Goal: Transaction & Acquisition: Book appointment/travel/reservation

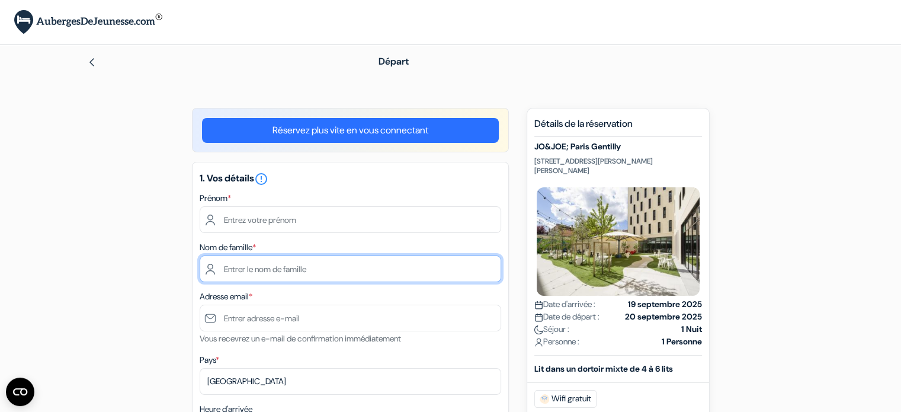
click at [261, 267] on input "text" at bounding box center [350, 268] width 301 height 27
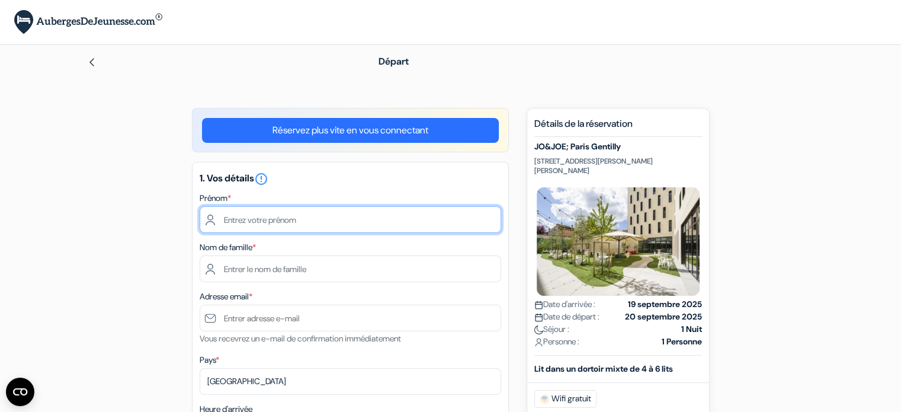
click at [262, 220] on input "text" at bounding box center [350, 219] width 301 height 27
type input "[PERSON_NAME]"
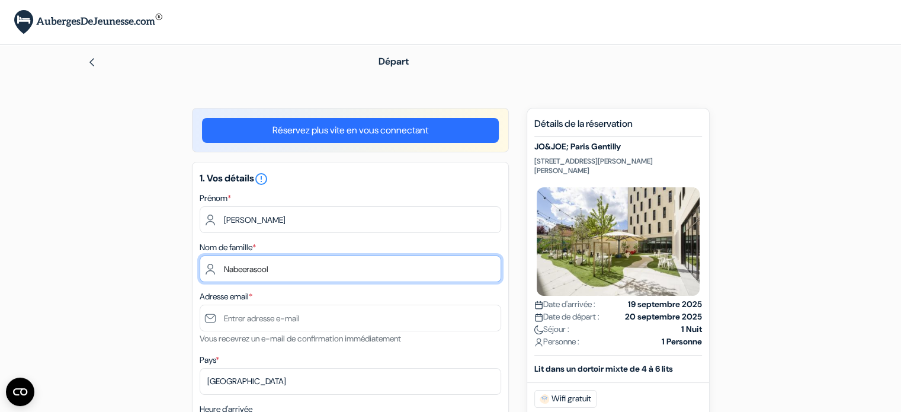
type input "Nabeerasool"
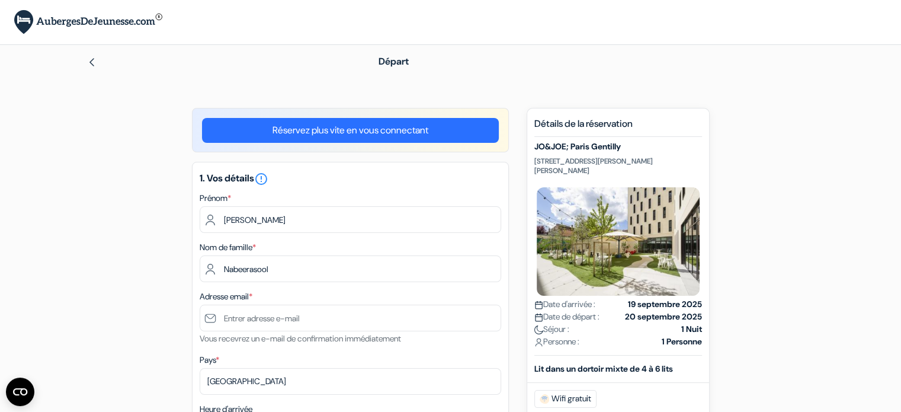
click at [288, 299] on div "Adresse email * Vous recevrez un e-mail de confirmation immédiatement" at bounding box center [350, 317] width 301 height 56
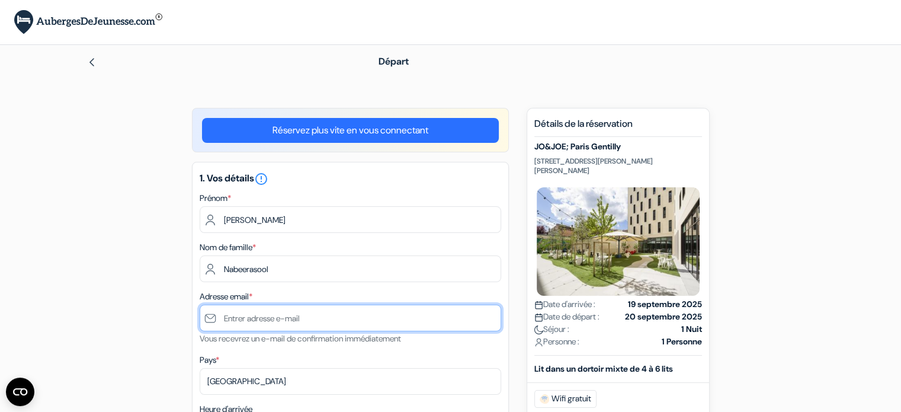
click at [285, 317] on input "text" at bounding box center [350, 317] width 301 height 27
click at [252, 319] on input "text" at bounding box center [350, 317] width 301 height 27
type input "[EMAIL_ADDRESS][DOMAIN_NAME]"
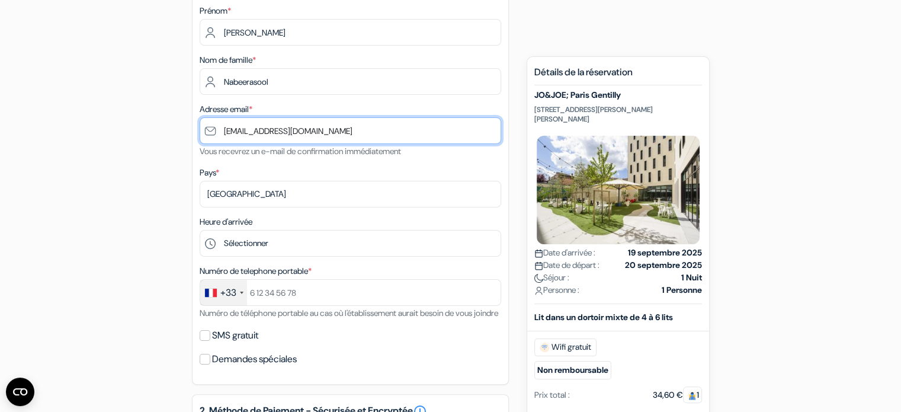
scroll to position [237, 0]
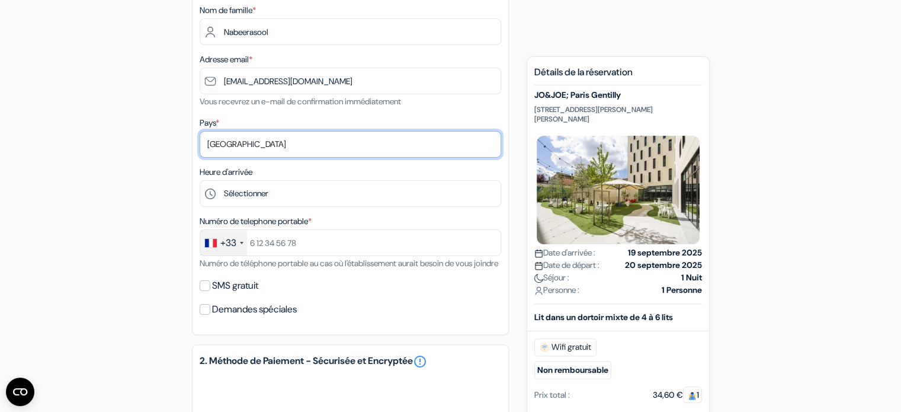
click at [246, 144] on select "Selectionner le pays Abkhazie [GEOGRAPHIC_DATA] [GEOGRAPHIC_DATA] Du [GEOGRAPHI…" at bounding box center [350, 144] width 301 height 27
click at [200, 131] on select "Selectionner le pays Abkhazie [GEOGRAPHIC_DATA] [GEOGRAPHIC_DATA] Du [GEOGRAPHI…" at bounding box center [350, 144] width 301 height 27
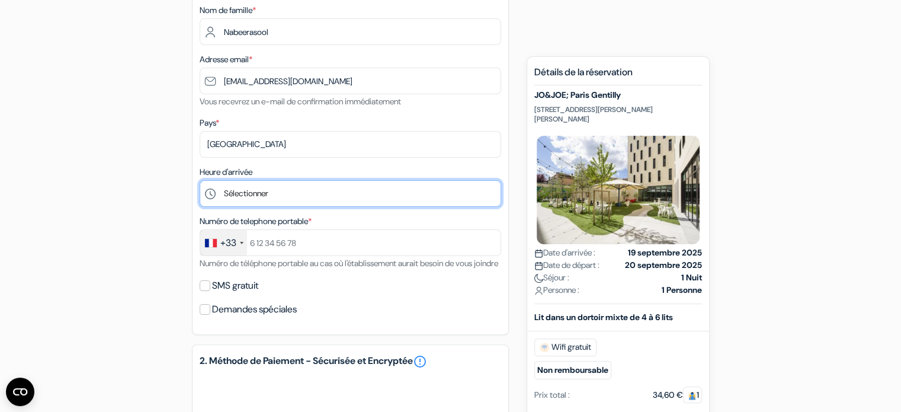
click at [258, 187] on select "Sélectionner 1:00 2:00 3:00 4:00 5:00 6:00 7:00 8:00 9:00 10:00 11:00 12:00 13:…" at bounding box center [350, 193] width 301 height 27
click at [264, 200] on select "Sélectionner 1:00 2:00 3:00 4:00 5:00 6:00 7:00 8:00 9:00 10:00 11:00 12:00 13:…" at bounding box center [350, 193] width 301 height 27
click at [200, 181] on select "Sélectionner 1:00 2:00 3:00 4:00 5:00 6:00 7:00 8:00 9:00 10:00 11:00 12:00 13:…" at bounding box center [350, 193] width 301 height 27
click at [288, 192] on select "Sélectionner 1:00 2:00 3:00 4:00 5:00 6:00 7:00 8:00 9:00 10:00 11:00 12:00 13:…" at bounding box center [350, 193] width 301 height 27
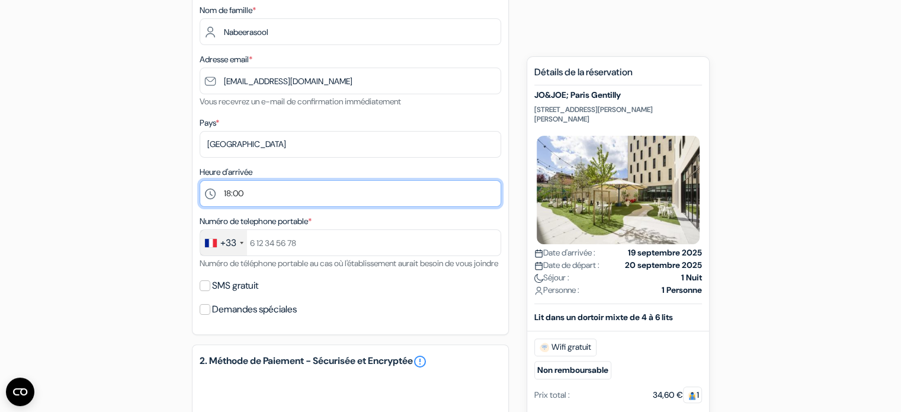
select select "19"
click at [200, 181] on select "Sélectionner 1:00 2:00 3:00 4:00 5:00 6:00 7:00 8:00 9:00 10:00 11:00 12:00 13:…" at bounding box center [350, 193] width 301 height 27
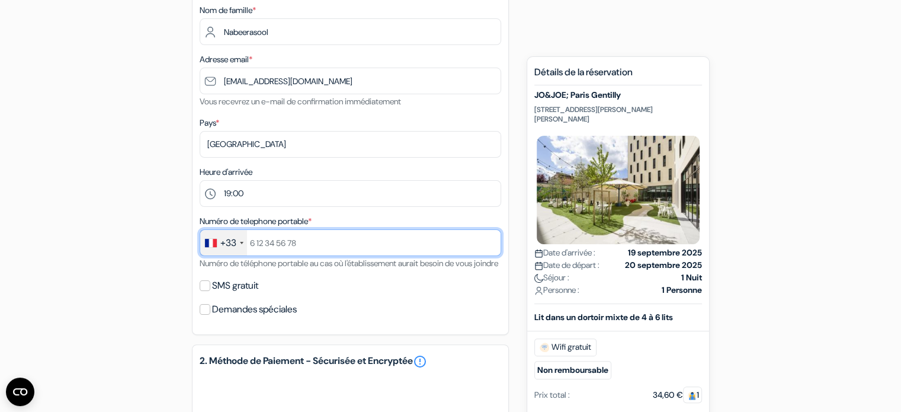
click at [270, 244] on input "text" at bounding box center [350, 242] width 301 height 27
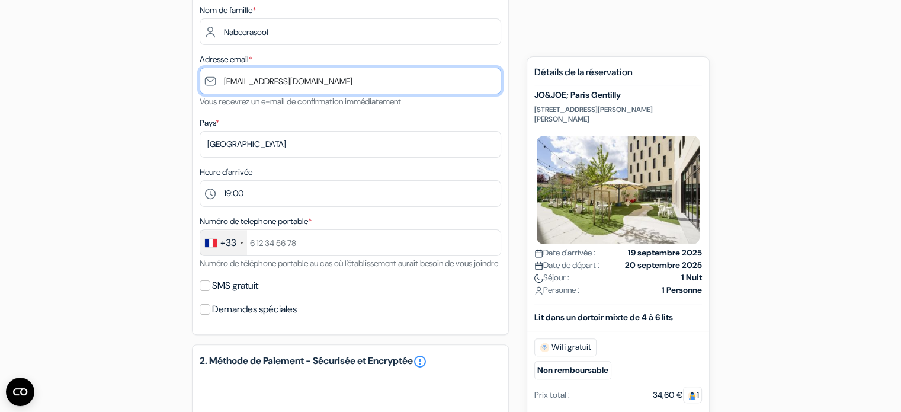
click at [373, 88] on input "[EMAIL_ADDRESS][DOMAIN_NAME]" at bounding box center [350, 81] width 301 height 27
drag, startPoint x: 391, startPoint y: 75, endPoint x: 0, endPoint y: 44, distance: 392.2
click at [121, 65] on div "add_box JO&JOE; Paris Gentilly [STREET_ADDRESS][PERSON_NAME][PERSON_NAME] Détai…" at bounding box center [451, 303] width 782 height 864
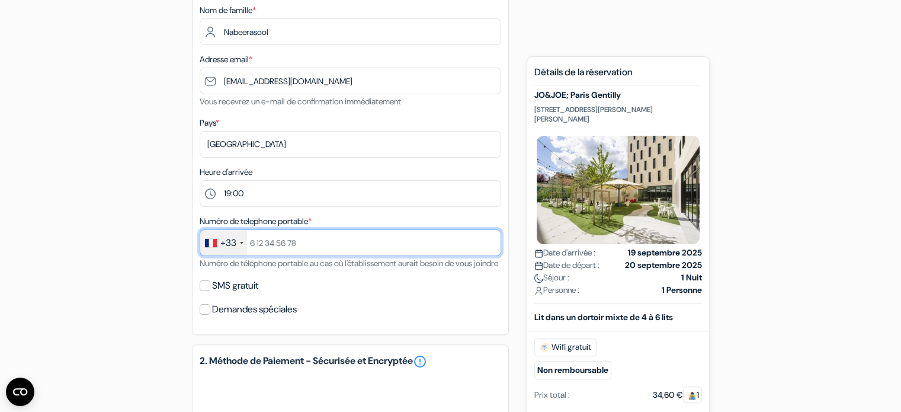
click at [265, 249] on input "text" at bounding box center [350, 242] width 301 height 27
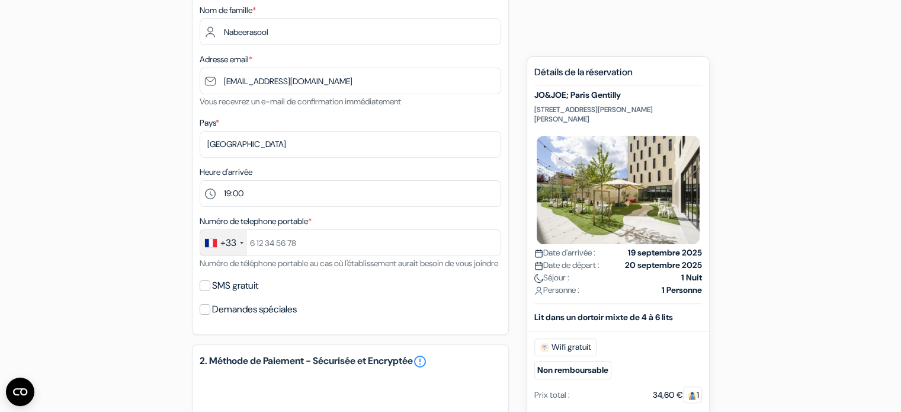
click at [142, 274] on div "add_box JO&JOE; Paris Gentilly [STREET_ADDRESS][PERSON_NAME][PERSON_NAME] Détai…" at bounding box center [451, 303] width 782 height 864
click at [204, 291] on input "SMS gratuit" at bounding box center [205, 285] width 11 height 11
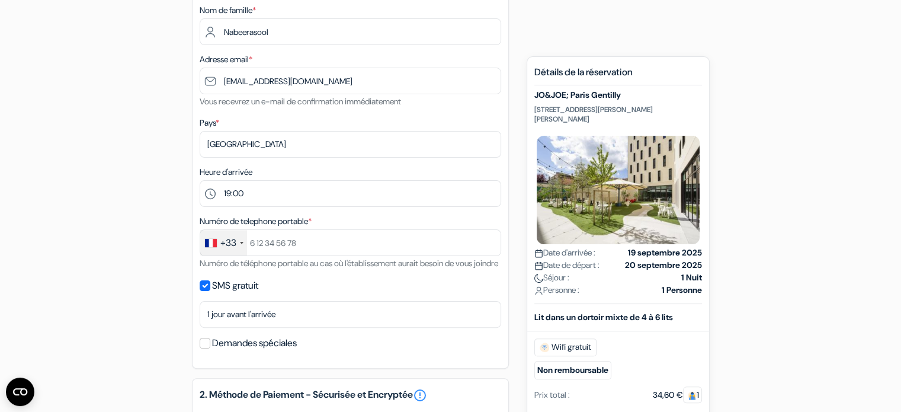
click at [211, 294] on div "SMS gratuit" at bounding box center [350, 285] width 301 height 17
click at [204, 291] on input "SMS gratuit" at bounding box center [205, 285] width 11 height 11
checkbox input "false"
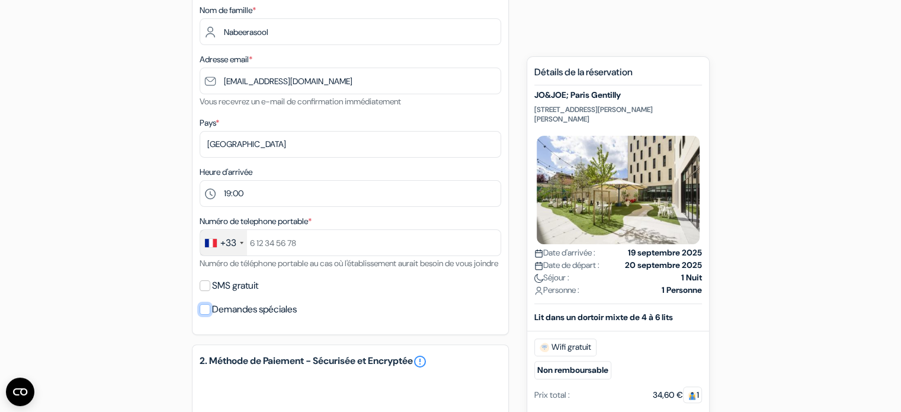
click at [208, 315] on input "Demandes spéciales" at bounding box center [205, 309] width 11 height 11
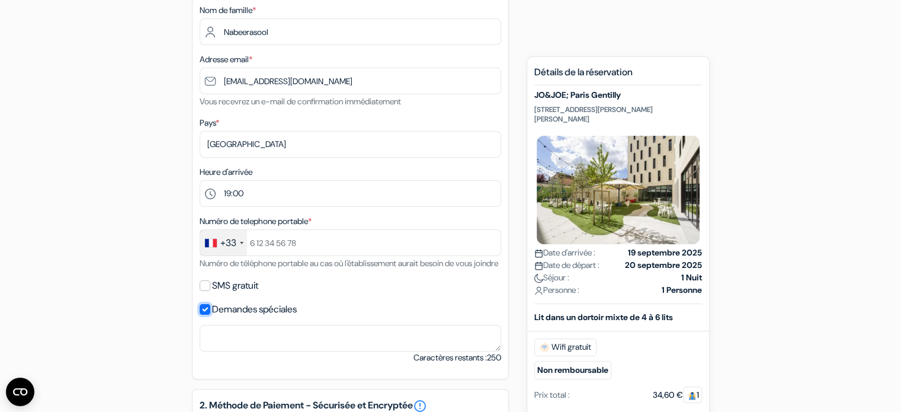
click at [206, 315] on input "Demandes spéciales" at bounding box center [205, 309] width 11 height 11
checkbox input "false"
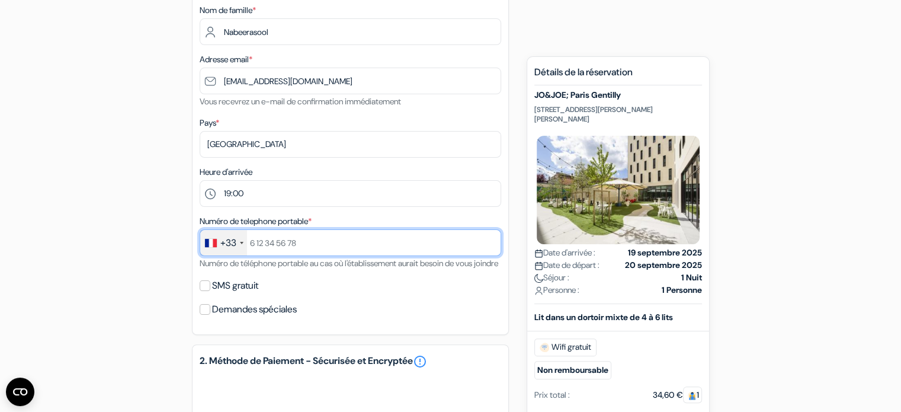
click at [280, 248] on input "text" at bounding box center [350, 242] width 301 height 27
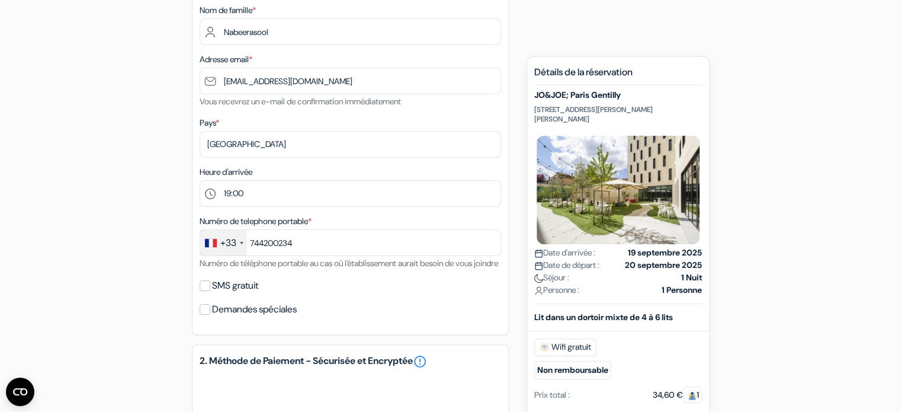
click at [47, 214] on form "Départ add_box JO&JOE; Paris Gentilly [STREET_ADDRESS][PERSON_NAME][PERSON_NAME…" at bounding box center [450, 256] width 901 height 897
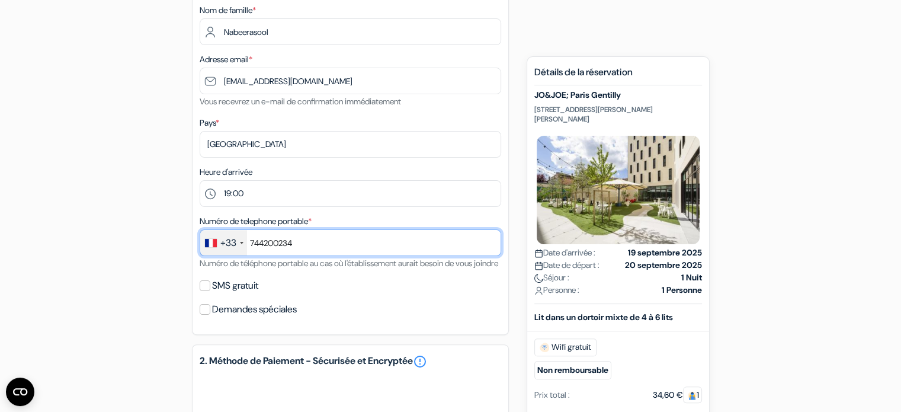
click at [251, 243] on input "744200234" at bounding box center [350, 242] width 301 height 27
type input "0744200234"
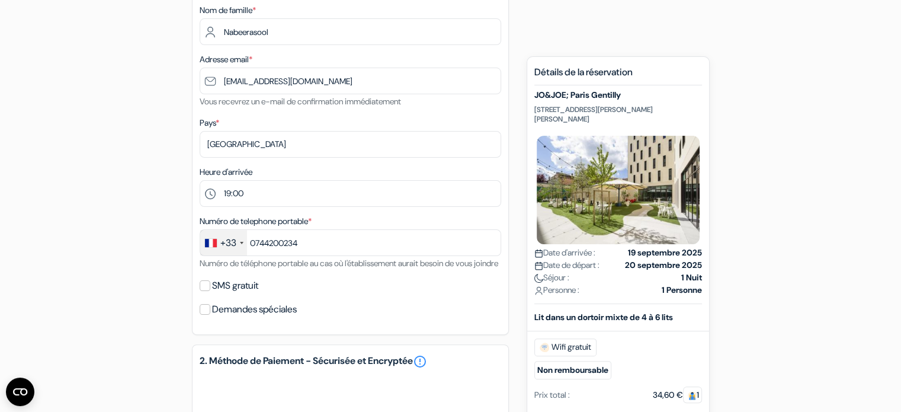
click at [148, 221] on div "add_box JO&JOE; Paris Gentilly [STREET_ADDRESS][PERSON_NAME][PERSON_NAME] Détai…" at bounding box center [451, 303] width 782 height 864
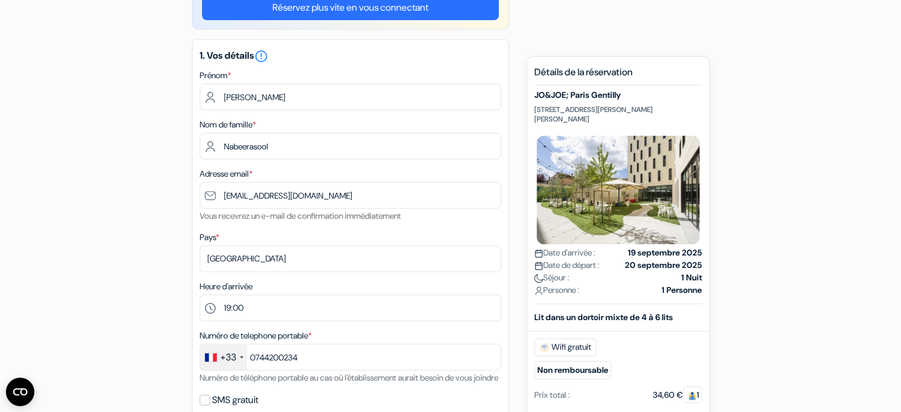
scroll to position [118, 0]
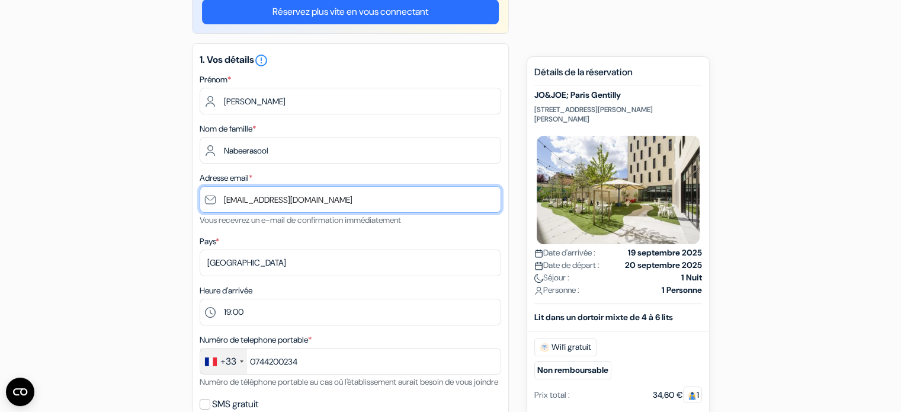
drag, startPoint x: 294, startPoint y: 199, endPoint x: 149, endPoint y: 198, distance: 144.5
type input "[EMAIL_ADDRESS][DOMAIN_NAME]"
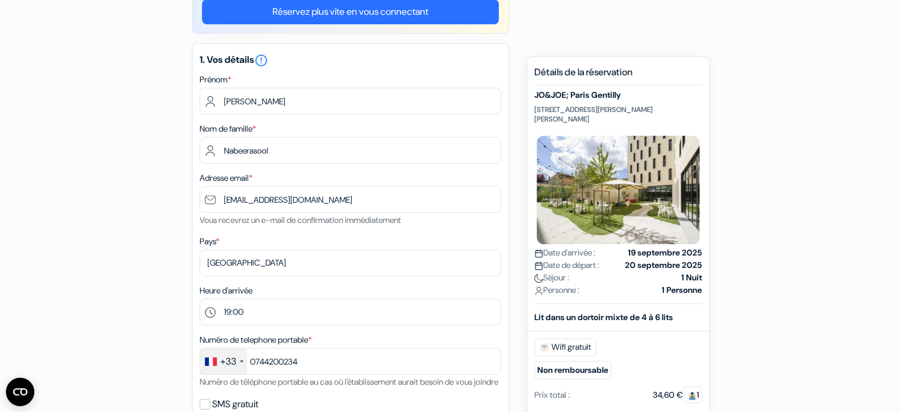
click at [20, 238] on form "Départ add_box JO&JOE; Paris Gentilly [STREET_ADDRESS][PERSON_NAME][PERSON_NAME…" at bounding box center [450, 375] width 901 height 897
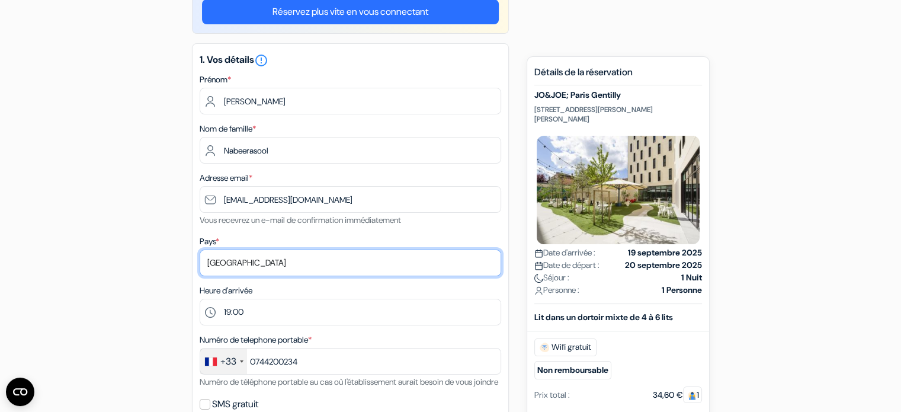
click at [268, 265] on select "Selectionner le pays Abkhazie [GEOGRAPHIC_DATA] [GEOGRAPHIC_DATA] Du [GEOGRAPHI…" at bounding box center [350, 262] width 301 height 27
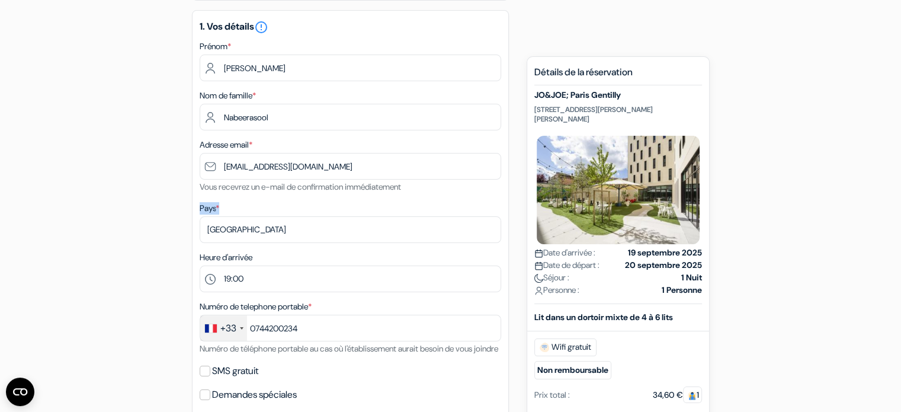
scroll to position [237, 0]
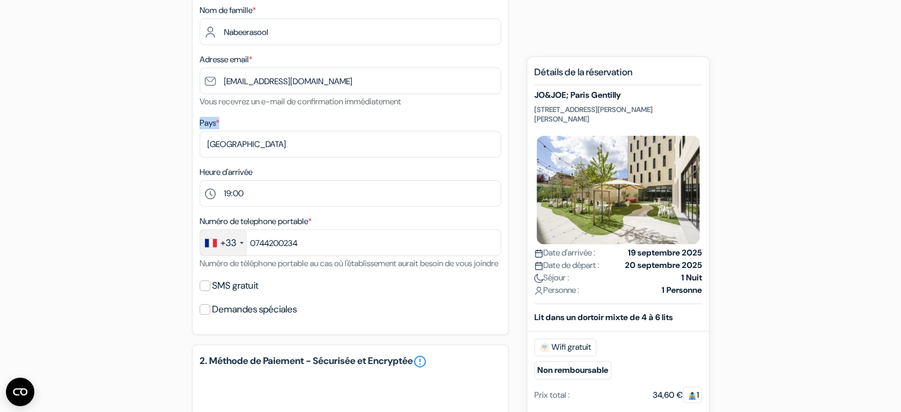
click at [69, 207] on div "add_box JO&JOE; Paris Gentilly [STREET_ADDRESS][PERSON_NAME][PERSON_NAME] Détai…" at bounding box center [451, 303] width 782 height 864
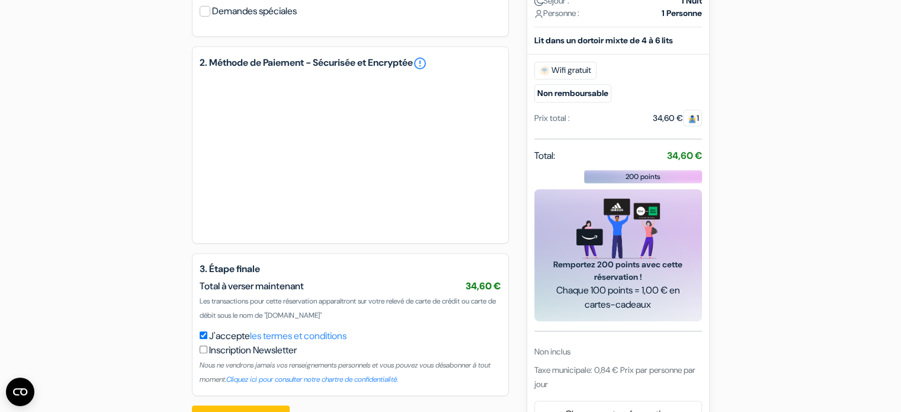
scroll to position [587, 0]
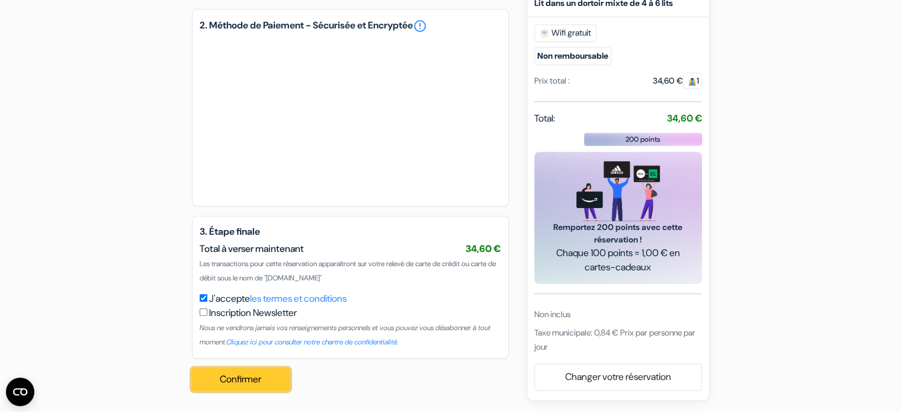
click at [260, 378] on button "Confirmer Loading..." at bounding box center [241, 379] width 98 height 23
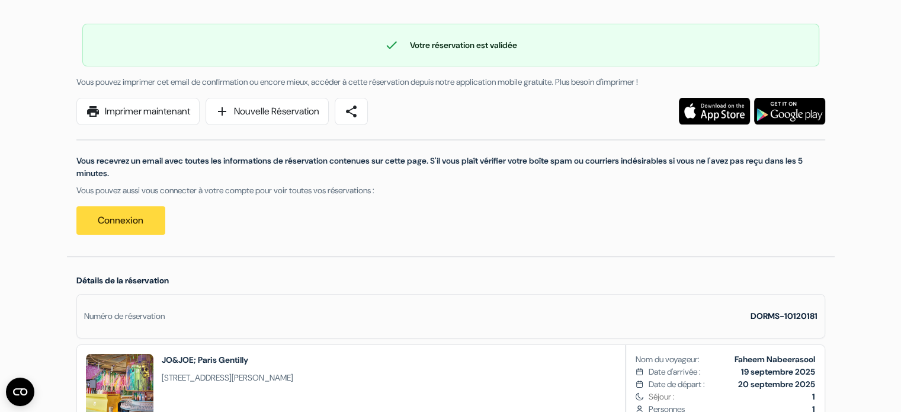
scroll to position [296, 0]
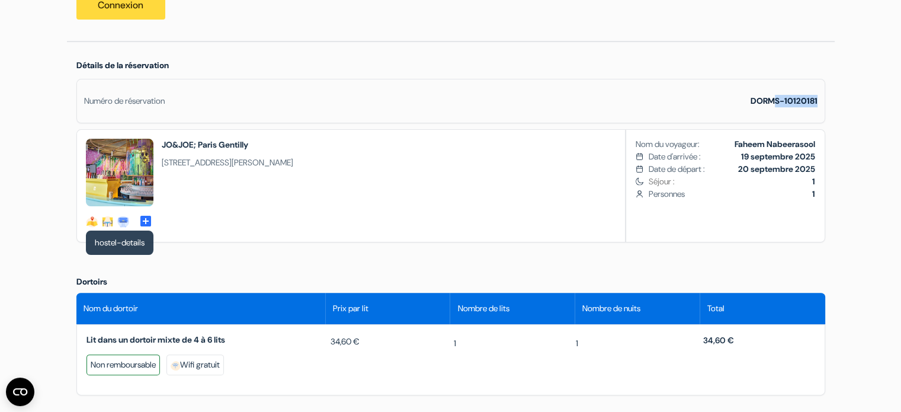
drag, startPoint x: 771, startPoint y: 99, endPoint x: 833, endPoint y: 99, distance: 62.8
click at [833, 99] on div "Détails de la réservation Numéro de réservation DORMS-10120181 hostel-details h…" at bounding box center [451, 154] width 768 height 224
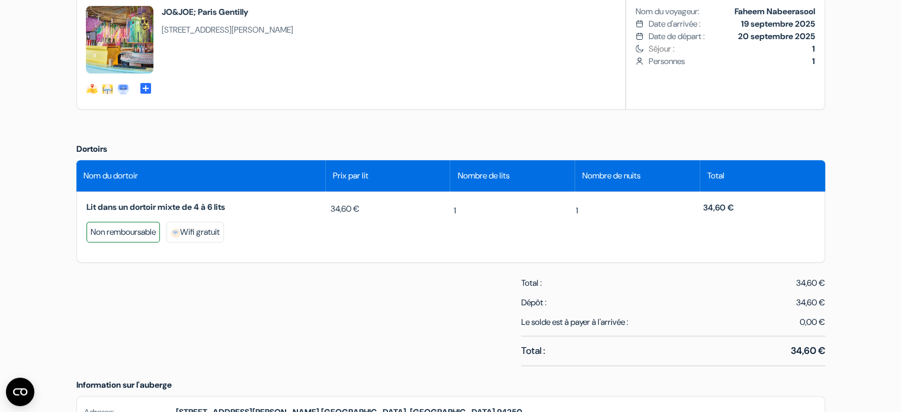
scroll to position [474, 0]
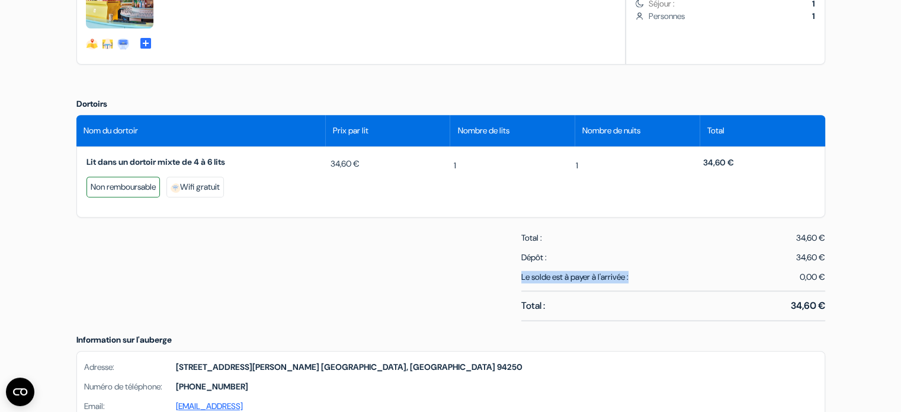
drag, startPoint x: 519, startPoint y: 272, endPoint x: 646, endPoint y: 274, distance: 126.2
click at [646, 274] on div "Total : 34,60 € Dépôt : 34,60 € Le solde est à payer à l'arrivée : 0,00 € Total…" at bounding box center [673, 280] width 318 height 97
click at [646, 283] on div "Total : 34,60 € Dépôt : 34,60 € Le solde est à payer à l'arrivée : 0,00 € Total…" at bounding box center [673, 280] width 318 height 97
drag, startPoint x: 809, startPoint y: 279, endPoint x: 832, endPoint y: 281, distance: 23.2
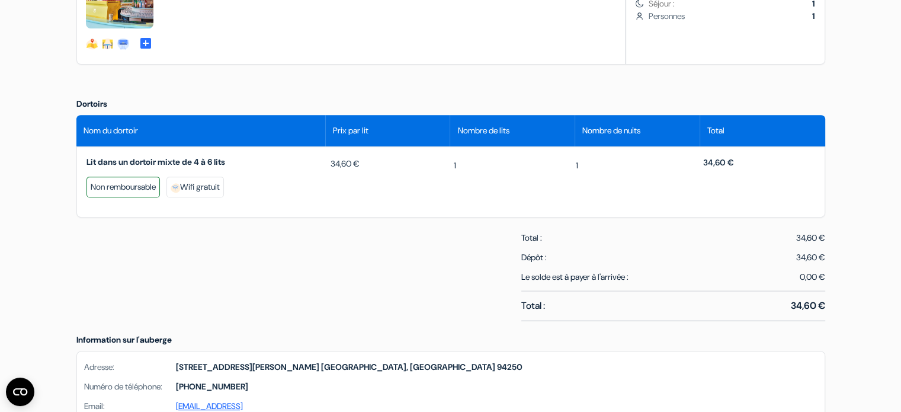
drag, startPoint x: 791, startPoint y: 256, endPoint x: 831, endPoint y: 258, distance: 40.3
click at [831, 258] on div "Total : 34,60 € Dépôt : 34,60 € Le solde est à payer à l'arrivée : 0,00 € Total…" at bounding box center [673, 280] width 318 height 97
click at [813, 261] on div "34,60 €" at bounding box center [810, 257] width 29 height 12
drag, startPoint x: 777, startPoint y: 255, endPoint x: 832, endPoint y: 259, distance: 54.7
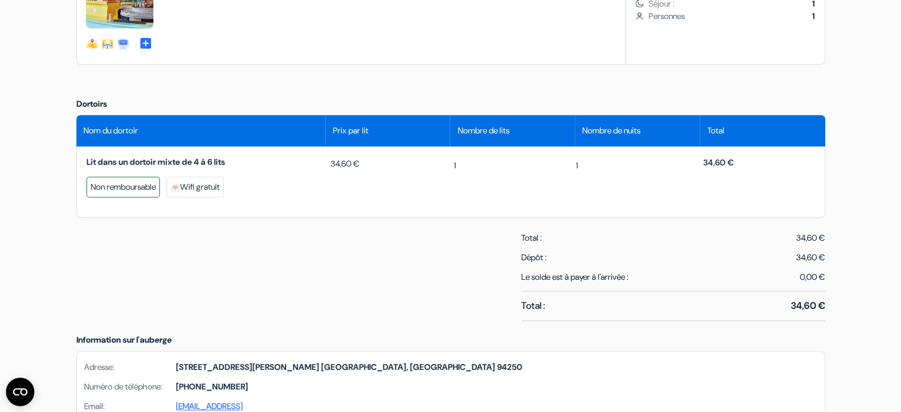
click at [829, 258] on div "Total : 34,60 € Dépôt : 34,60 € Le solde est à payer à l'arrivée : 0,00 € Total…" at bounding box center [673, 280] width 318 height 97
click at [825, 274] on span "0,00 €" at bounding box center [812, 277] width 25 height 12
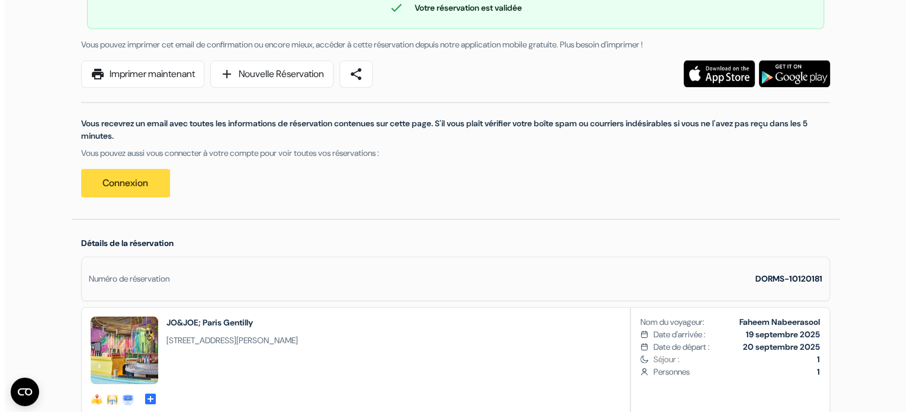
scroll to position [0, 0]
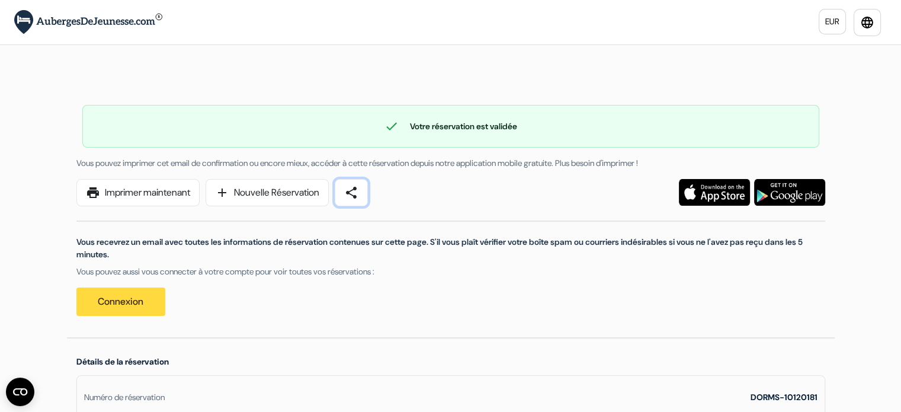
drag, startPoint x: 372, startPoint y: 194, endPoint x: 378, endPoint y: 236, distance: 43.1
click at [368, 194] on link "share" at bounding box center [351, 192] width 33 height 27
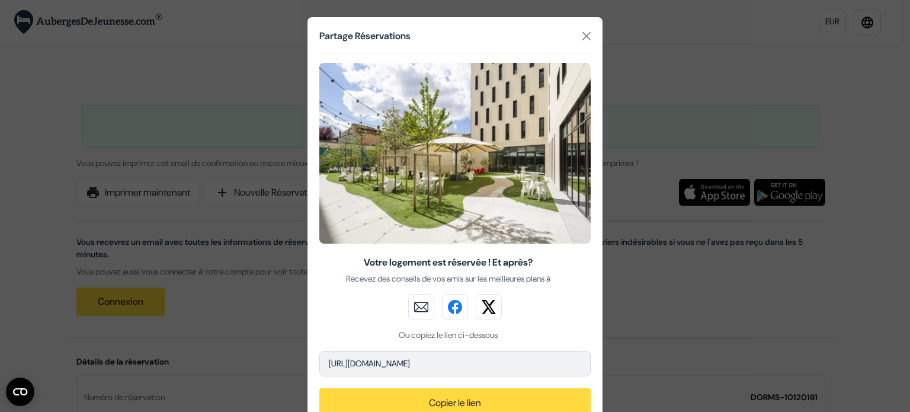
click at [418, 315] on img at bounding box center [421, 307] width 26 height 26
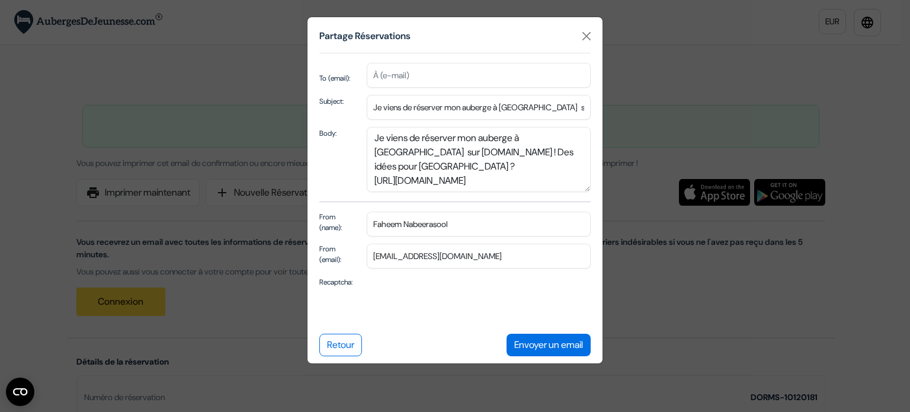
click at [413, 82] on input "text" at bounding box center [479, 75] width 224 height 25
type input "[EMAIL_ADDRESS][DOMAIN_NAME]"
click at [548, 356] on button "Envoyer un email" at bounding box center [548, 344] width 84 height 23
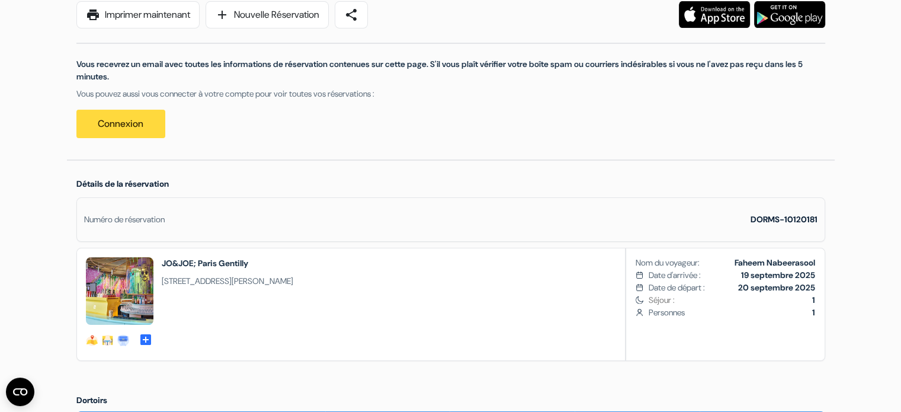
scroll to position [91, 0]
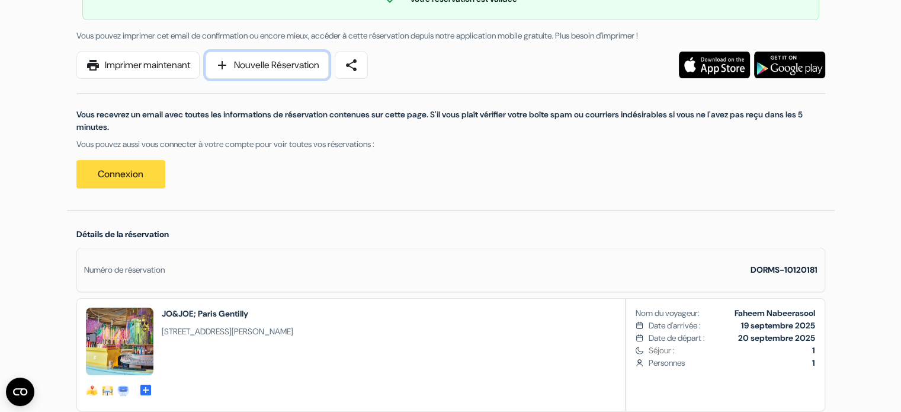
click at [245, 52] on link "add Nouvelle Réservation" at bounding box center [267, 65] width 123 height 27
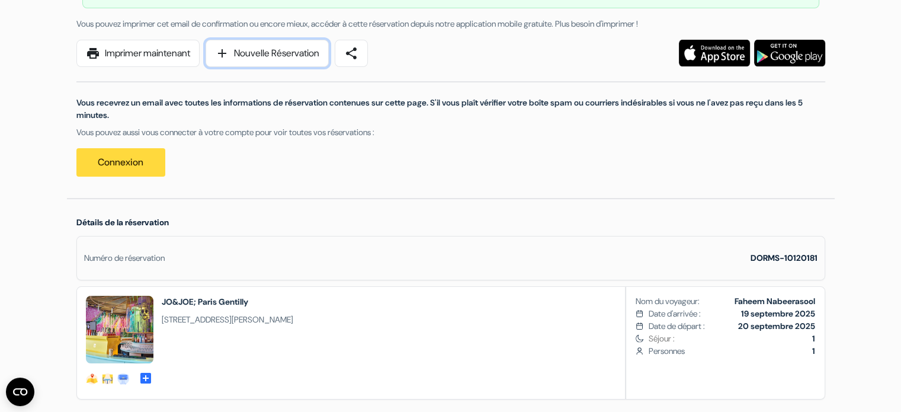
scroll to position [355, 0]
